Goal: Transaction & Acquisition: Purchase product/service

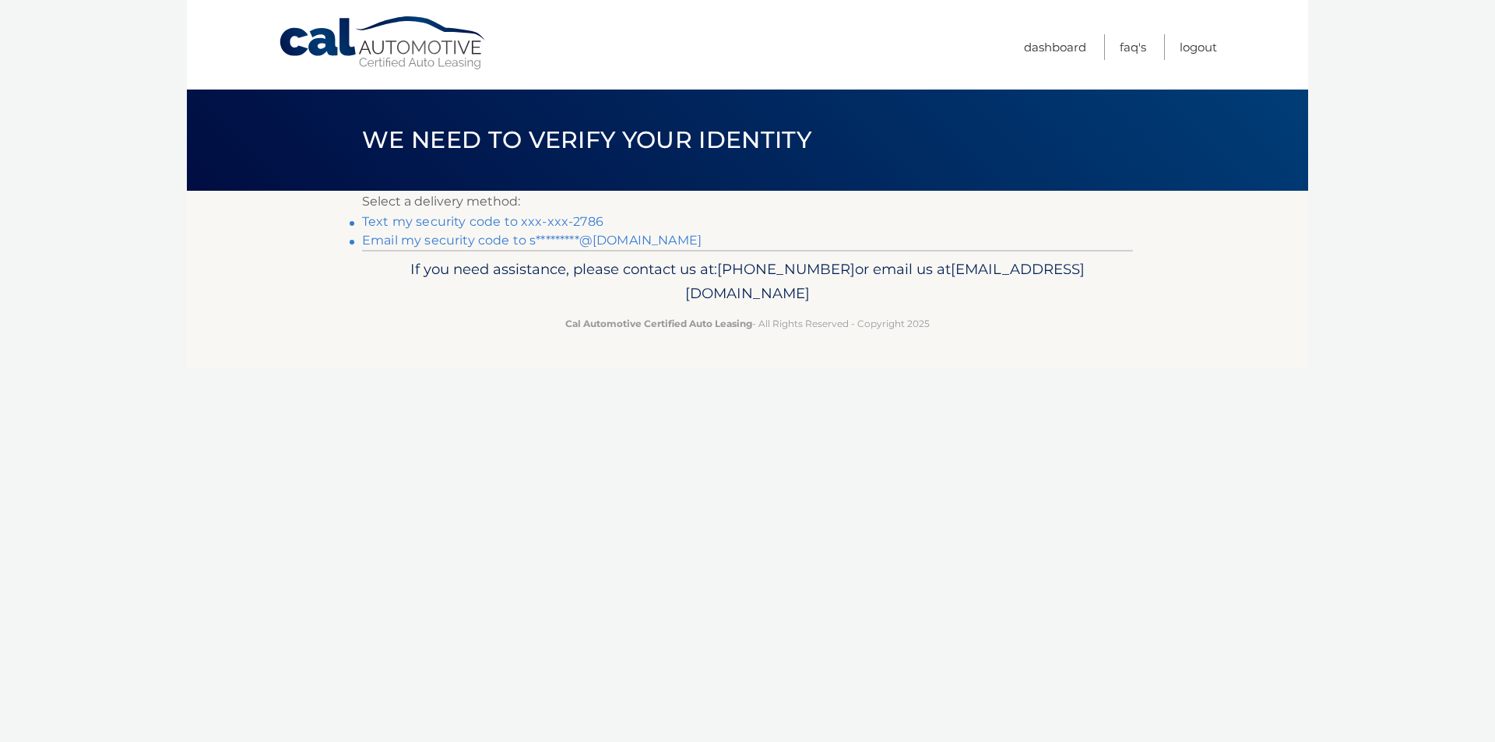
click at [462, 224] on link "Text my security code to xxx-xxx-2786" at bounding box center [482, 221] width 241 height 15
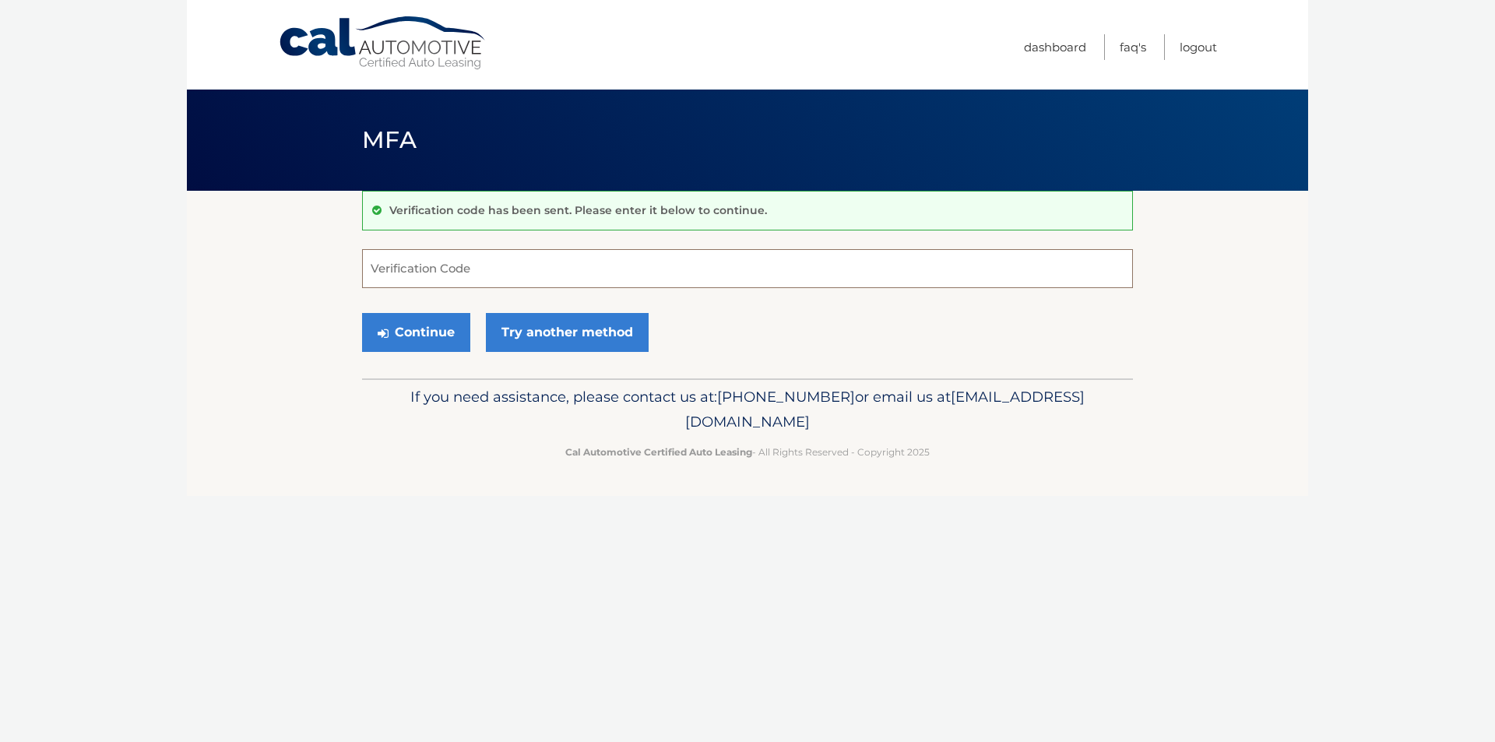
click at [456, 266] on input "Verification Code" at bounding box center [747, 268] width 771 height 39
type input "871571"
click at [454, 332] on button "Continue" at bounding box center [416, 332] width 108 height 39
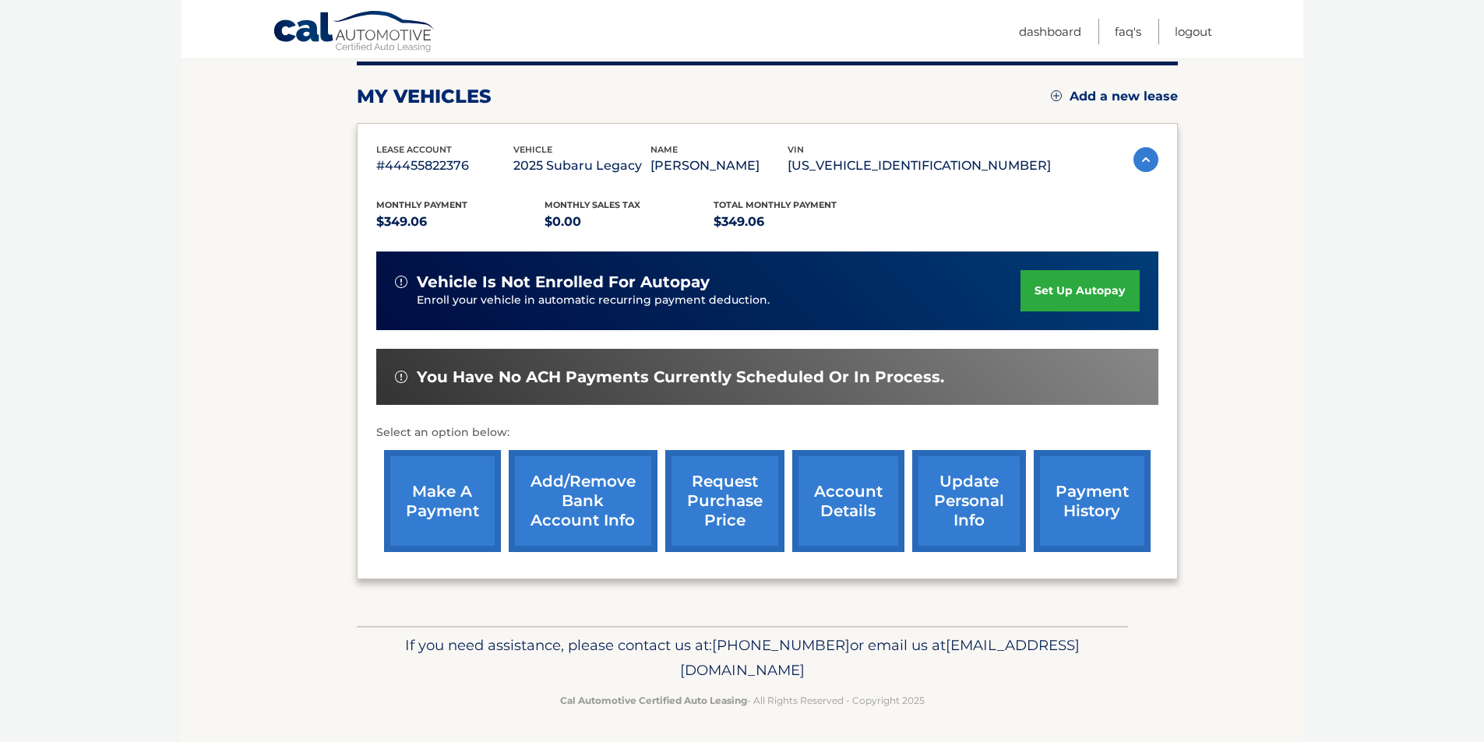
scroll to position [202, 0]
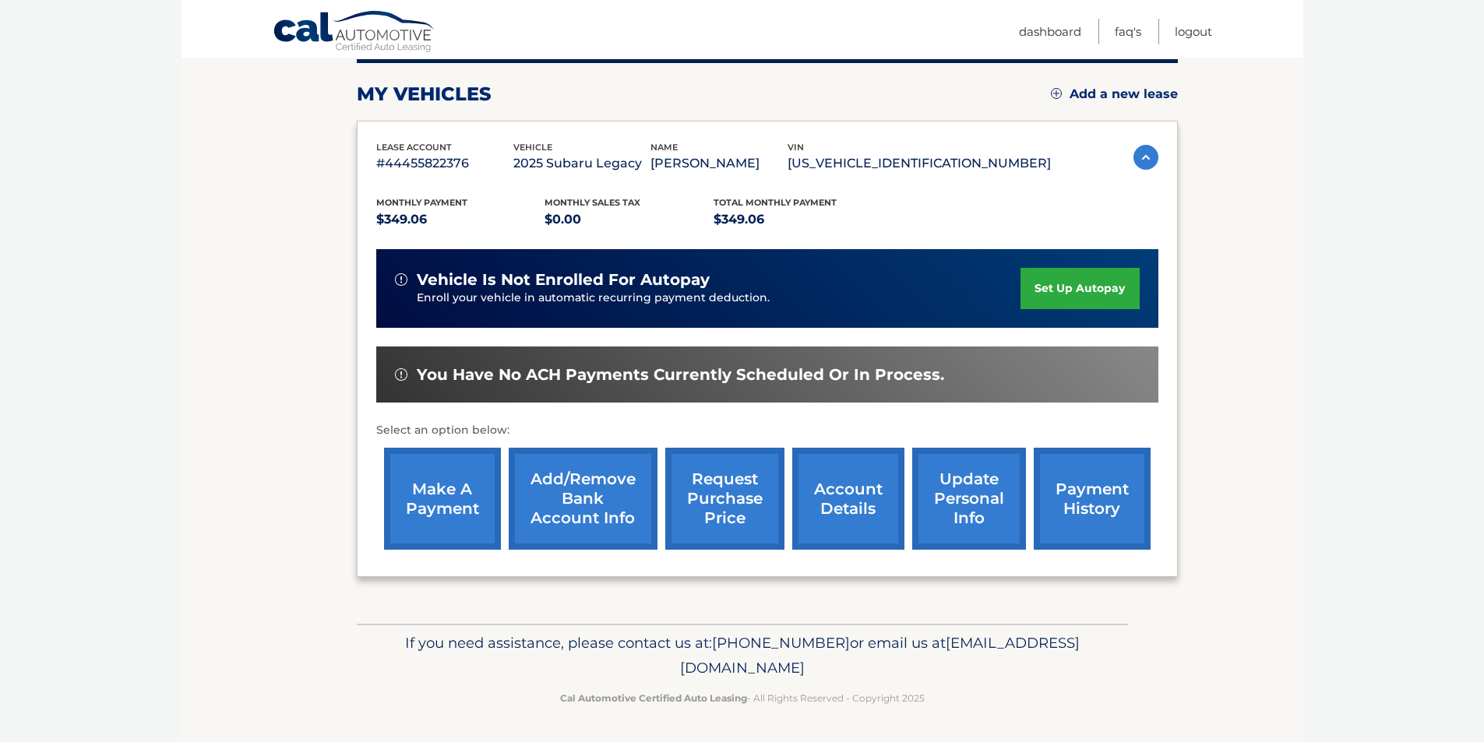
click at [417, 492] on link "make a payment" at bounding box center [442, 499] width 117 height 102
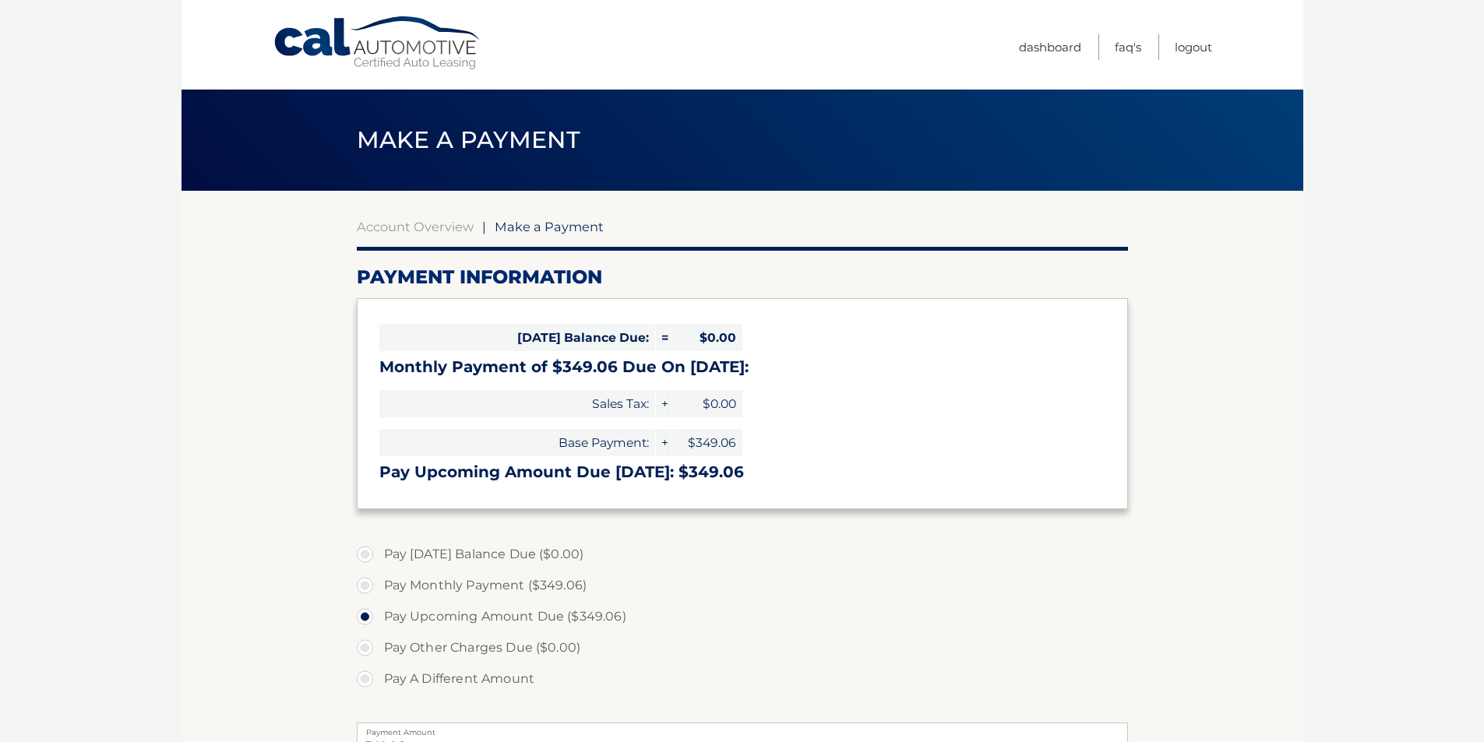
select select "OGZlYmE0ZTktMjNhNS00MzI5LTlmOTMtM2RlNWYzNDNjMDA4"
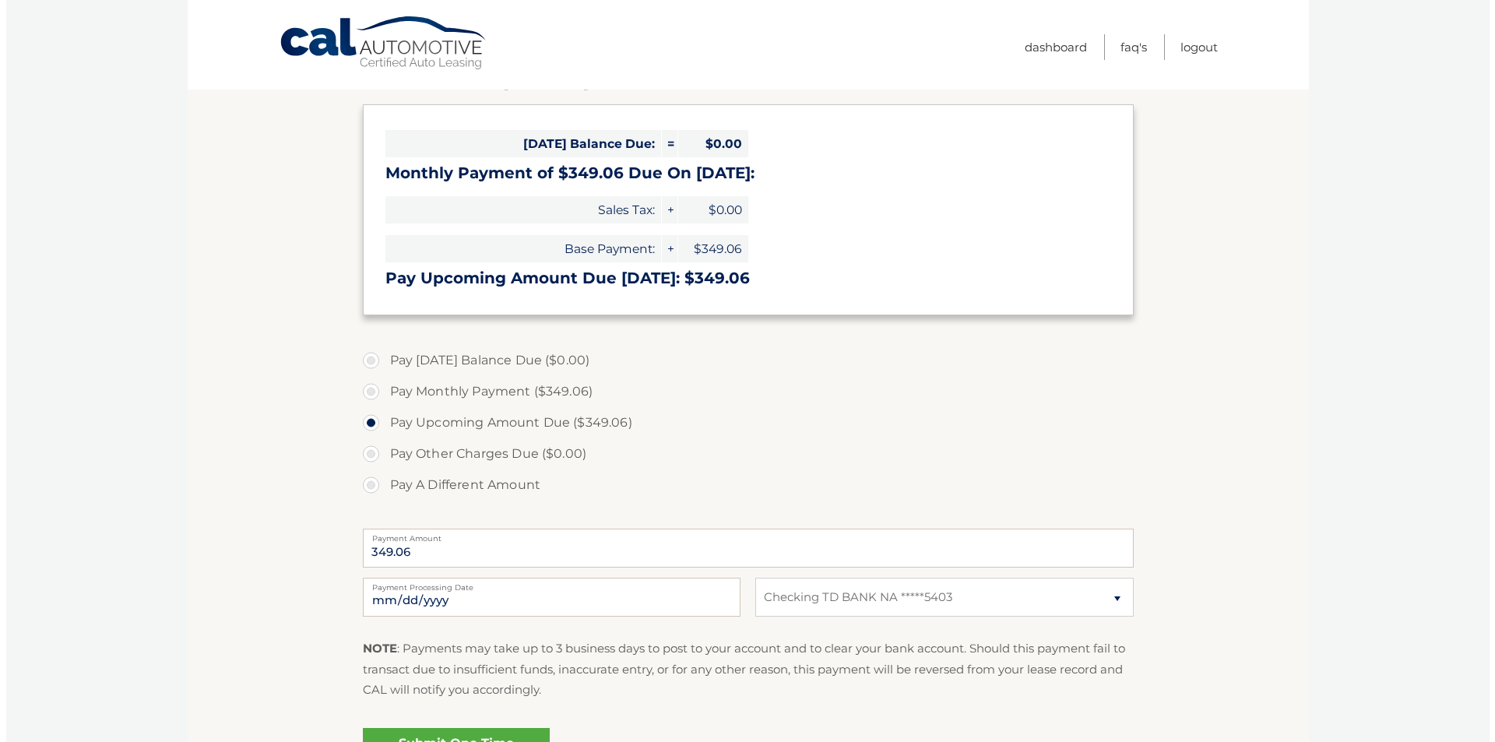
scroll to position [312, 0]
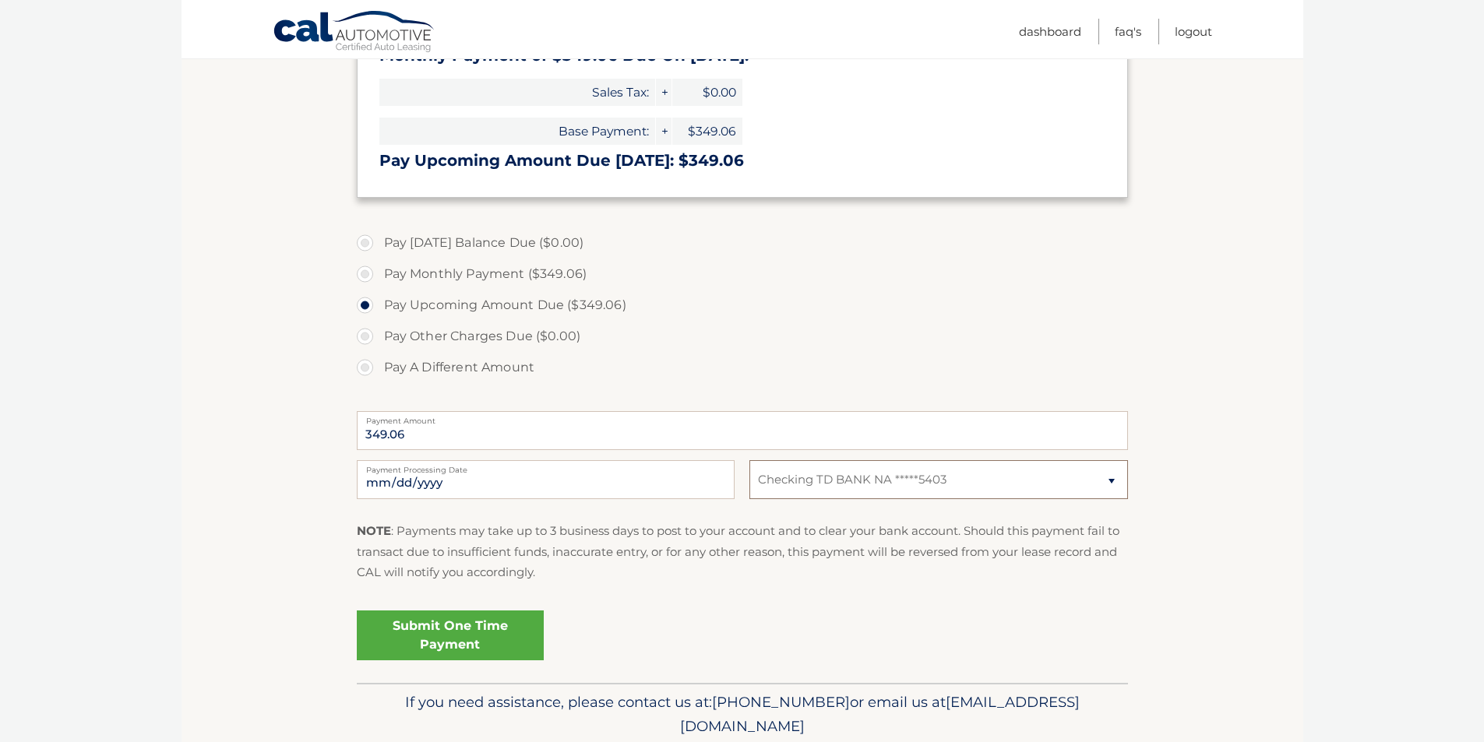
click at [1113, 480] on select "Select Bank Account Checking TD BANK NA *****5403" at bounding box center [938, 479] width 378 height 39
click at [1216, 446] on section "Account Overview | Make a Payment Payment Information Today's Balance Due: = $0…" at bounding box center [741, 281] width 1121 height 804
click at [453, 489] on input "2025-10-05" at bounding box center [546, 479] width 378 height 39
type input "2025-10-10"
click at [439, 628] on link "Submit One Time Payment" at bounding box center [450, 636] width 187 height 50
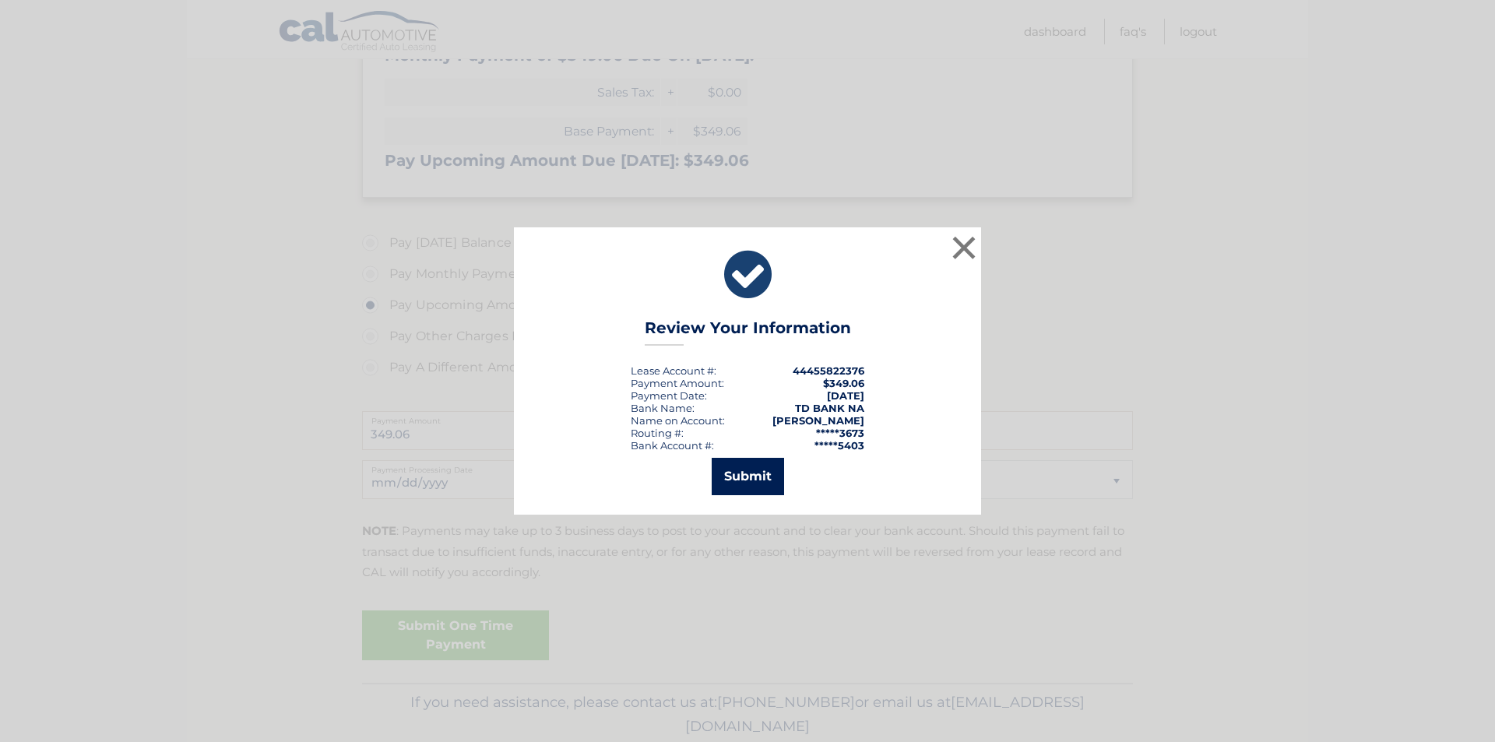
click at [753, 480] on button "Submit" at bounding box center [748, 476] width 72 height 37
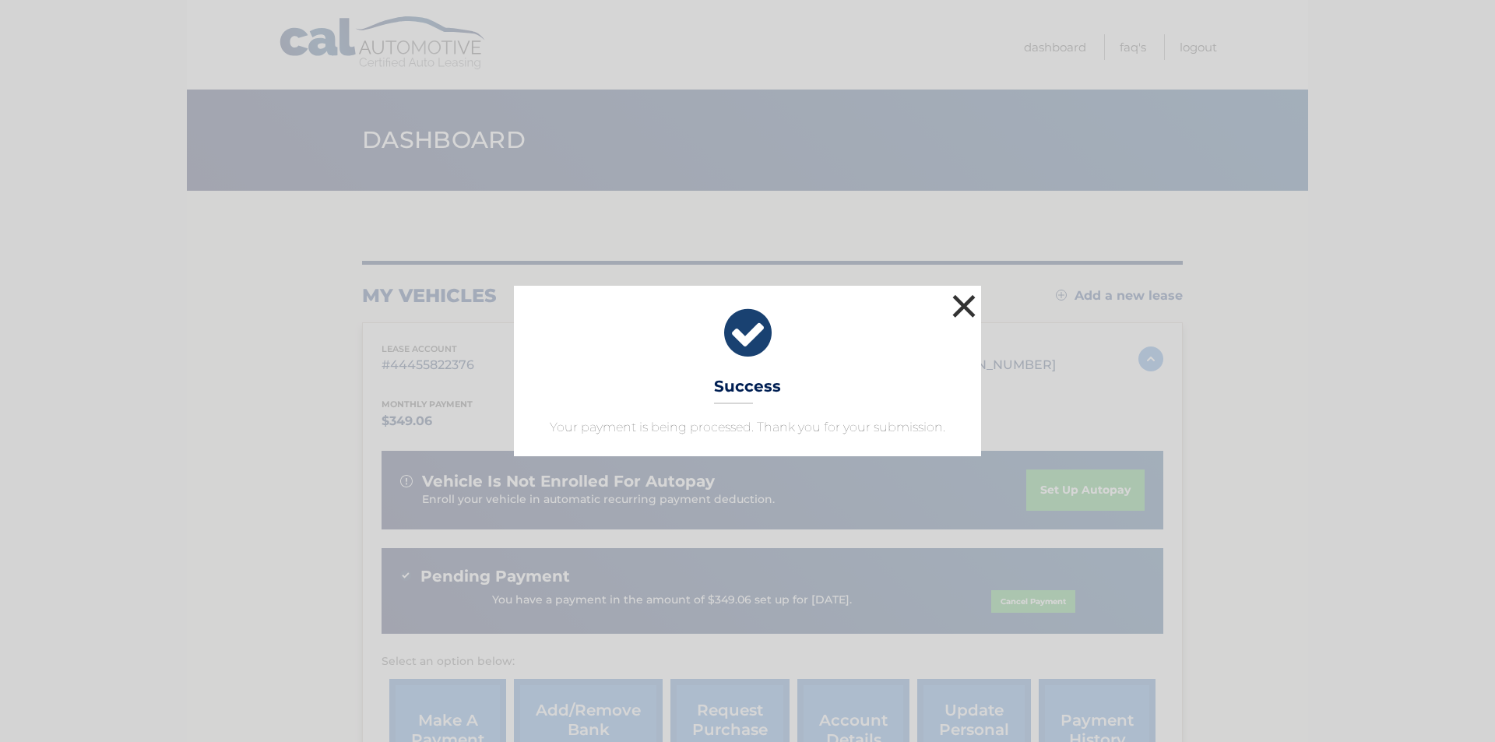
click at [966, 305] on button "×" at bounding box center [964, 305] width 31 height 31
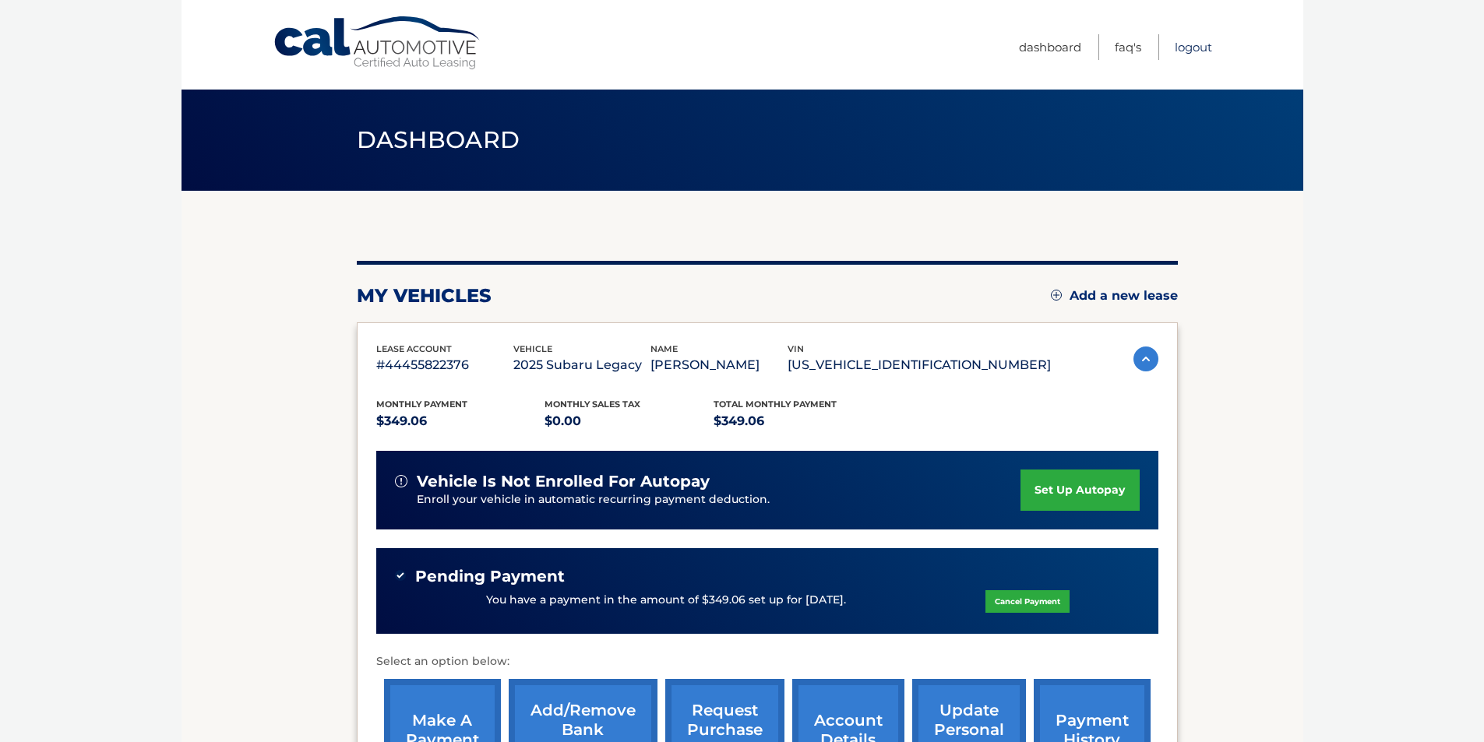
click at [1208, 48] on link "Logout" at bounding box center [1192, 47] width 37 height 26
